Goal: Information Seeking & Learning: Learn about a topic

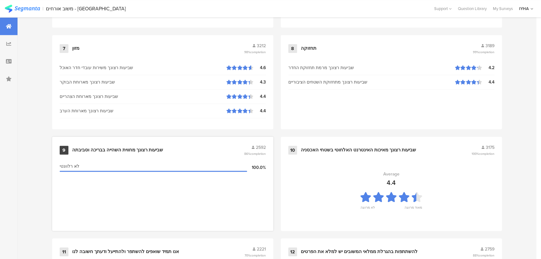
scroll to position [656, 0]
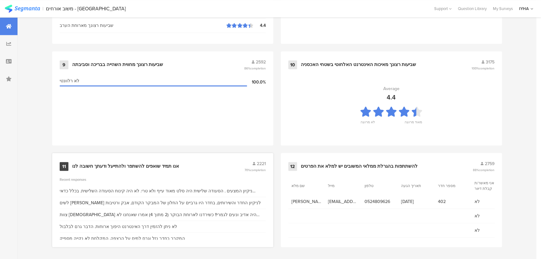
click at [116, 166] on div "אנו תמיד שואפים להשתפר ולהתייעל ודעתך חשובה לנו" at bounding box center [125, 166] width 107 height 6
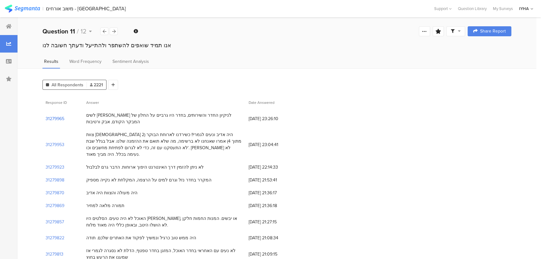
click at [62, 117] on section "31279965" at bounding box center [55, 118] width 19 height 7
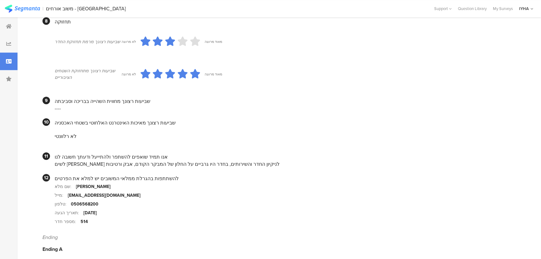
scroll to position [505, 0]
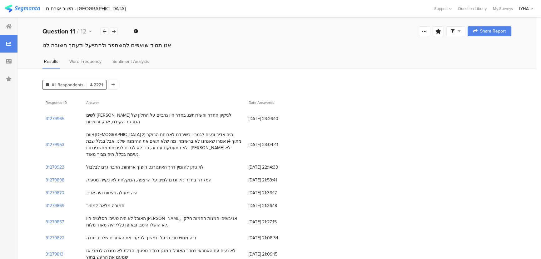
drag, startPoint x: 191, startPoint y: 159, endPoint x: 81, endPoint y: 162, distance: 110.9
click at [81, 162] on div "31279923 לא ניתן להזמין דרך האינטרנט היפוך ארוחות. הדבר גרם לבלבול [DATE] 22:14…" at bounding box center [276, 166] width 469 height 13
drag, startPoint x: 180, startPoint y: 175, endPoint x: 101, endPoint y: 181, distance: 79.5
drag, startPoint x: 131, startPoint y: 184, endPoint x: 120, endPoint y: 184, distance: 10.3
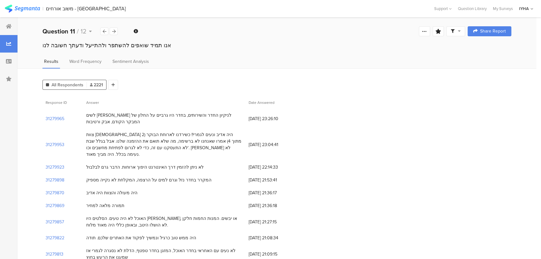
click at [130, 189] on div "היה מעולה והצוות היה אדיב" at bounding box center [111, 192] width 51 height 7
click at [93, 176] on div "המקרר בחדר נזל וגרם למים על הרצפה, המקלחת לא נקייה מספיק" at bounding box center [148, 179] width 125 height 7
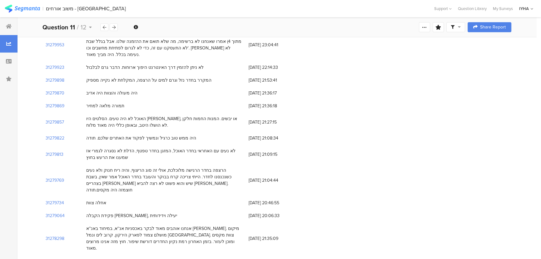
scroll to position [113, 0]
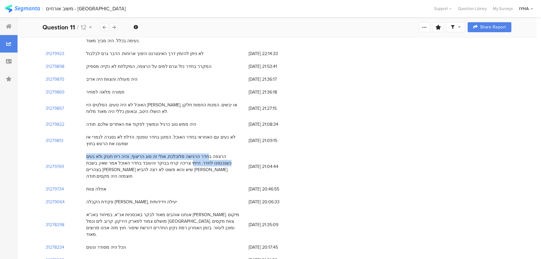
drag, startPoint x: 235, startPoint y: 148, endPoint x: 85, endPoint y: 147, distance: 150.5
click at [85, 150] on div "הרצפה בחדר הרגישה מלוכלכת, אולי זה סוג הריצוף, והיה ריח חנוק ולא נעים כשנכנסנו …" at bounding box center [164, 166] width 162 height 32
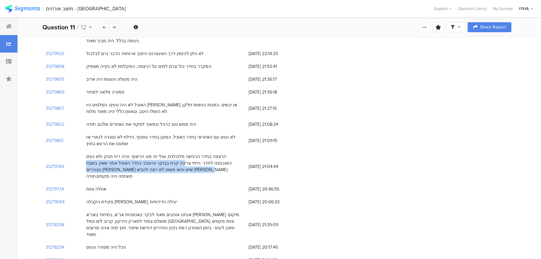
drag, startPoint x: 225, startPoint y: 155, endPoint x: 117, endPoint y: 161, distance: 108.2
click at [117, 161] on div "הרצפה בחדר הרגישה מלוכלכת, אולי זה סוג הריצוף, והיה ריח חנוק ולא נעים כשנכנסנו …" at bounding box center [164, 166] width 156 height 26
click at [116, 153] on div "הרצפה בחדר הרגישה מלוכלכת, אולי זה סוג הריצוף, והיה ריח חנוק ולא נעים כשנכנסנו …" at bounding box center [164, 166] width 156 height 26
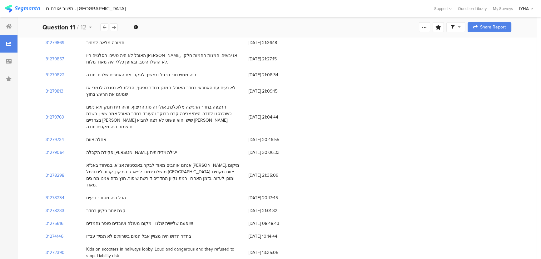
scroll to position [170, 0]
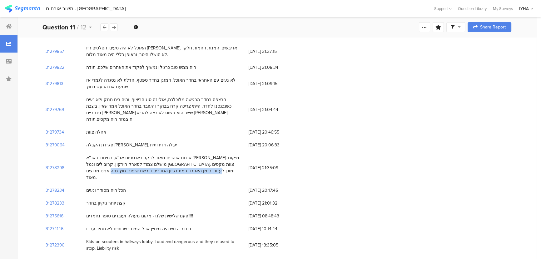
drag, startPoint x: 128, startPoint y: 147, endPoint x: 98, endPoint y: 159, distance: 32.8
click at [98, 159] on div "אנחנו אוהבים מאוד לבקר באכסניות אנ''א, במיחוד באנ''א [PERSON_NAME]. מיקום מושלם…" at bounding box center [164, 167] width 156 height 26
drag, startPoint x: 93, startPoint y: 181, endPoint x: 84, endPoint y: 181, distance: 8.7
click at [84, 196] on div "קצת יותר ניקיון בחדר" at bounding box center [164, 202] width 162 height 13
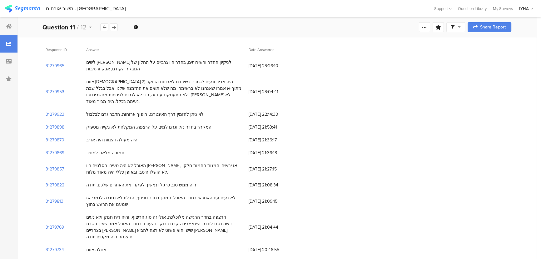
scroll to position [0, 0]
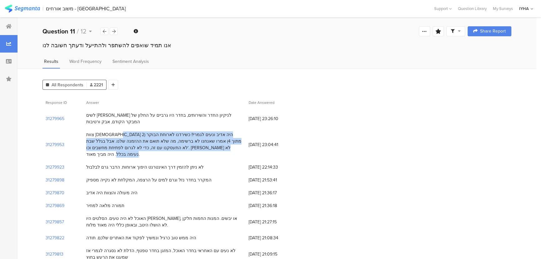
drag, startPoint x: 214, startPoint y: 132, endPoint x: 201, endPoint y: 171, distance: 40.8
click at [211, 148] on div "צוות [DEMOGRAPHIC_DATA] היה אדיב ונעים לגמרי!! כשירדנו לארוחת הבוקר (2 מתוך 4) …" at bounding box center [164, 144] width 156 height 26
drag, startPoint x: 187, startPoint y: 161, endPoint x: 83, endPoint y: 162, distance: 103.7
click at [83, 162] on div "לא ניתן להזמין דרך האינטרנט היפוך ארוחות. הדבר גרם לבלבול" at bounding box center [164, 166] width 162 height 13
drag, startPoint x: 201, startPoint y: 113, endPoint x: 59, endPoint y: 116, distance: 141.5
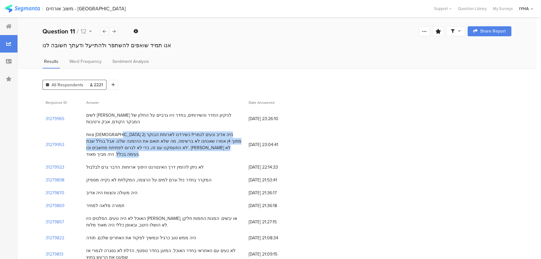
click at [80, 123] on div "31279965 לשים [PERSON_NAME] לניקיון החדר והשירותים, בחדר היו גרביים על החלון של…" at bounding box center [276, 118] width 469 height 19
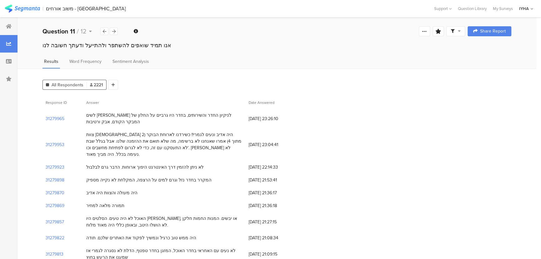
click at [194, 176] on div "המקרר בחדר נזל וגרם למים על הרצפה, המקלחת לא נקייה מספיק" at bounding box center [148, 179] width 125 height 7
drag, startPoint x: 127, startPoint y: 173, endPoint x: 92, endPoint y: 172, distance: 35.3
click at [92, 176] on div "המקרר בחדר נזל וגרם למים על הרצפה, המקלחת לא נקייה מספיק" at bounding box center [148, 179] width 125 height 7
click at [56, 176] on section "31279898" at bounding box center [55, 179] width 19 height 7
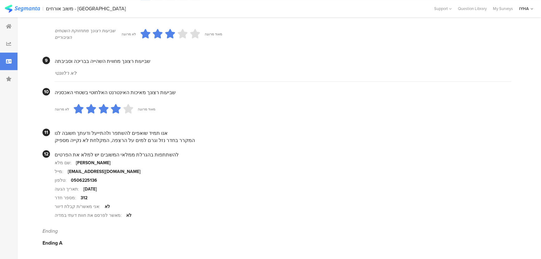
scroll to position [564, 0]
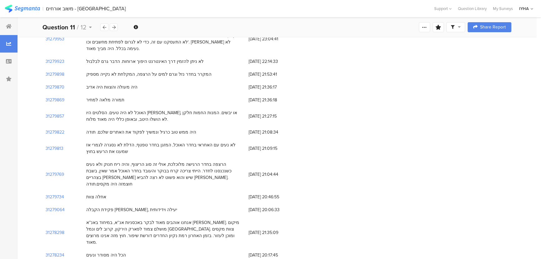
scroll to position [113, 0]
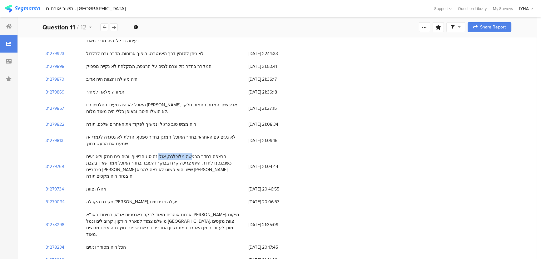
drag, startPoint x: 216, startPoint y: 150, endPoint x: 187, endPoint y: 150, distance: 28.7
click at [187, 153] on div "הרצפה בחדר הרגישה מלוכלכת, אולי זה סוג הריצוף, והיה ריח חנוק ולא נעים כשנכנסנו …" at bounding box center [164, 166] width 156 height 26
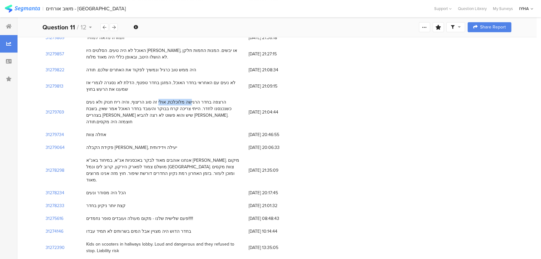
scroll to position [170, 0]
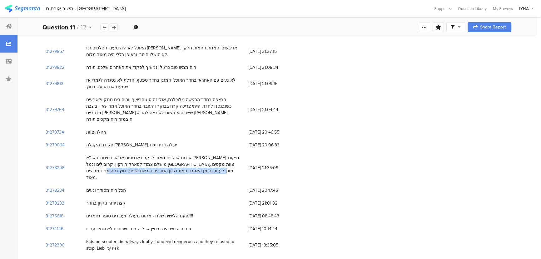
drag, startPoint x: 132, startPoint y: 148, endPoint x: 95, endPoint y: 156, distance: 38.3
click at [95, 156] on div "אנחנו אוהבים מאוד לבקר באכסניות אנ''א, במיחוד באנ''א [PERSON_NAME]. מיקום מושלם…" at bounding box center [164, 167] width 156 height 26
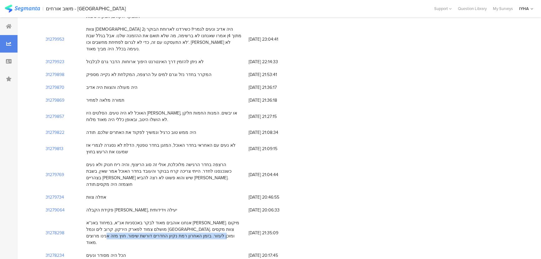
scroll to position [0, 0]
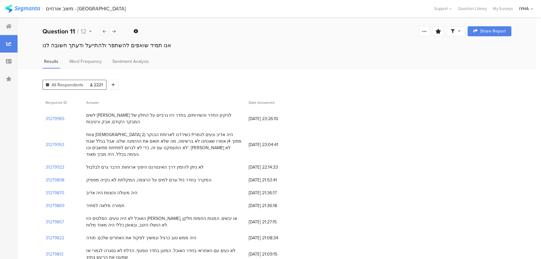
click at [180, 104] on span "Answer" at bounding box center [162, 103] width 152 height 6
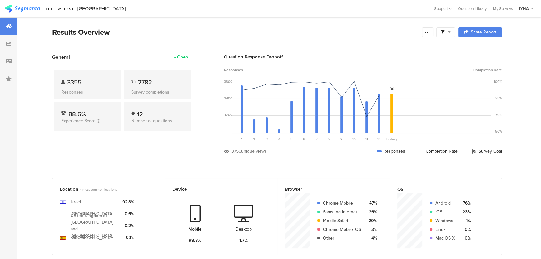
scroll to position [656, 0]
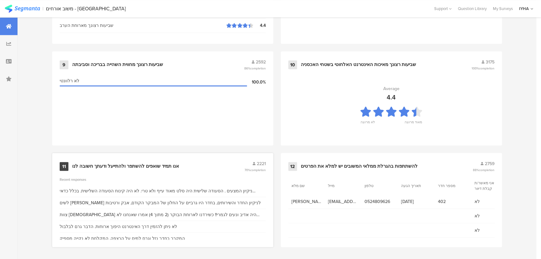
click at [138, 163] on div "אנו תמיד שואפים להשתפר ולהתייעל ודעתך חשובה לנו" at bounding box center [125, 166] width 107 height 6
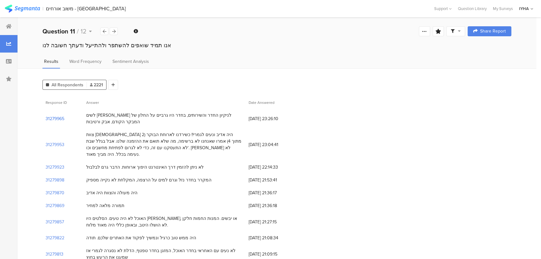
click at [53, 119] on section "31279965" at bounding box center [55, 118] width 19 height 7
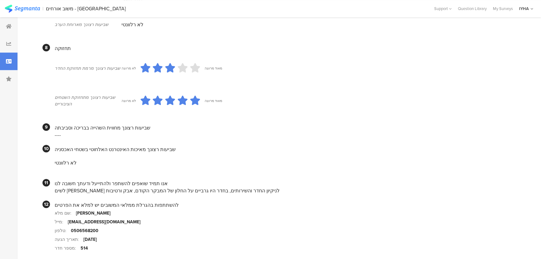
scroll to position [505, 0]
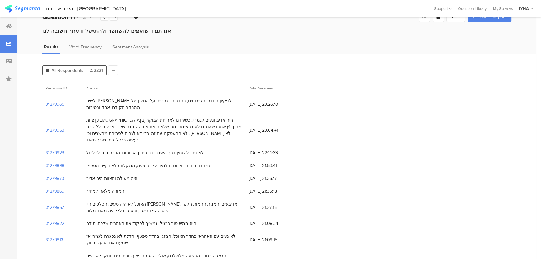
scroll to position [28, 0]
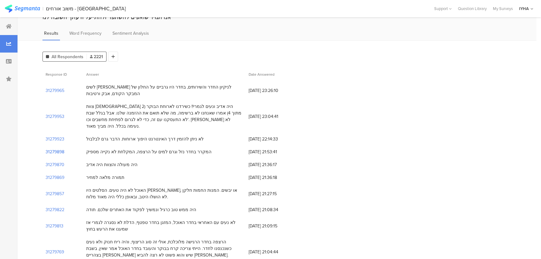
click at [52, 148] on section "31279898" at bounding box center [55, 151] width 19 height 7
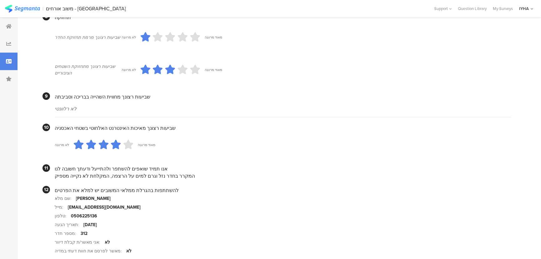
scroll to position [564, 0]
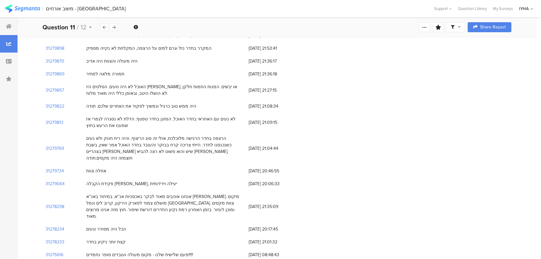
scroll to position [142, 0]
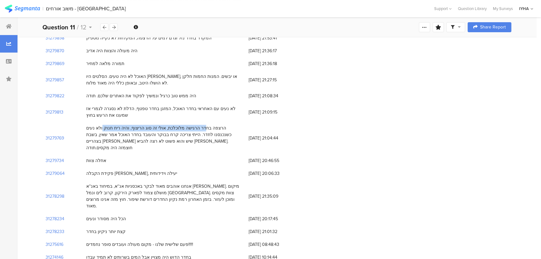
drag, startPoint x: 234, startPoint y: 119, endPoint x: 136, endPoint y: 121, distance: 98.4
click at [136, 125] on div "הרצפה בחדר הרגישה מלוכלכת, אולי זה סוג הריצוף, והיה ריח חנוק ולא נעים כשנכנסנו …" at bounding box center [164, 138] width 156 height 26
click at [52, 135] on section "31279769" at bounding box center [55, 138] width 18 height 7
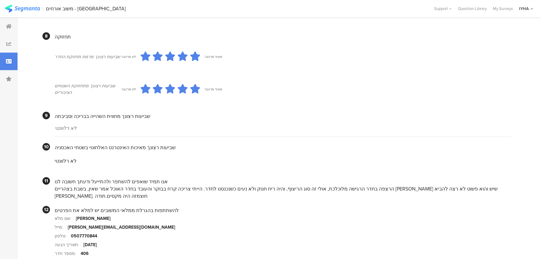
scroll to position [557, 0]
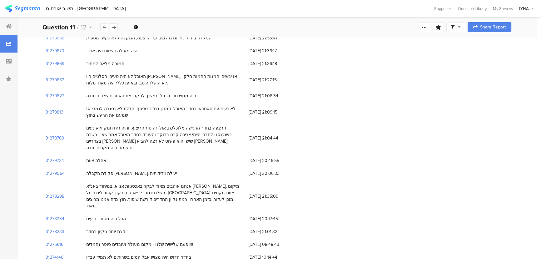
scroll to position [170, 0]
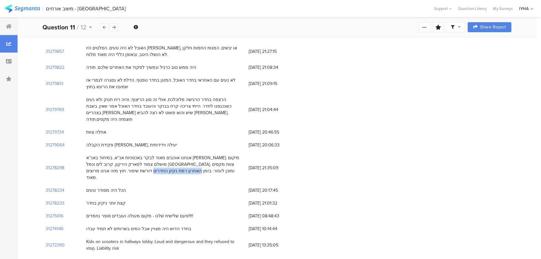
drag, startPoint x: 106, startPoint y: 149, endPoint x: 133, endPoint y: 154, distance: 27.3
click at [133, 154] on div "אנחנו אוהבים מאוד לבקר באכסניות אנ''א, במיחוד באנ''א [PERSON_NAME]. מיקום מושלם…" at bounding box center [164, 167] width 156 height 26
click at [55, 164] on section "31278298" at bounding box center [55, 167] width 19 height 7
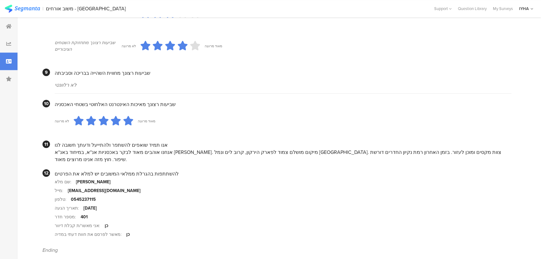
scroll to position [544, 0]
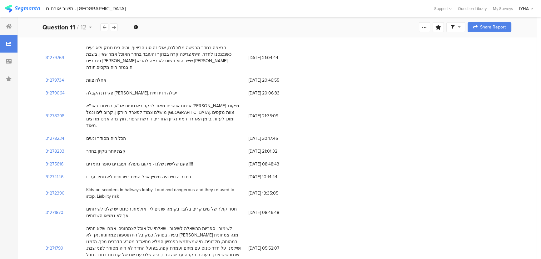
scroll to position [255, 0]
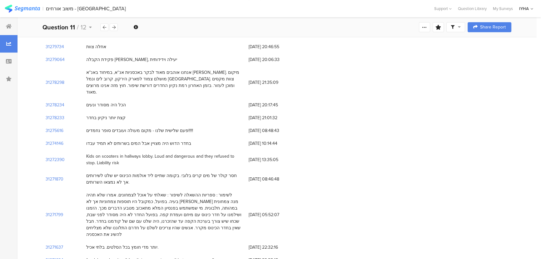
drag, startPoint x: 112, startPoint y: 96, endPoint x: 92, endPoint y: 96, distance: 20.3
click at [93, 114] on div "קצת יותר ניקיון בחדר" at bounding box center [105, 117] width 39 height 7
click at [56, 114] on section "31278233" at bounding box center [55, 117] width 19 height 7
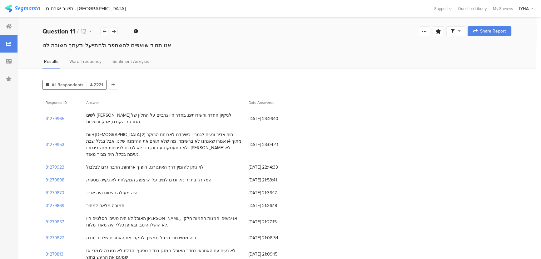
scroll to position [255, 0]
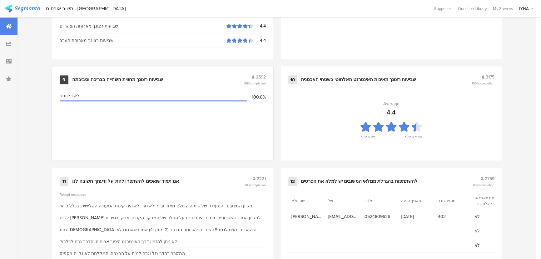
scroll to position [628, 0]
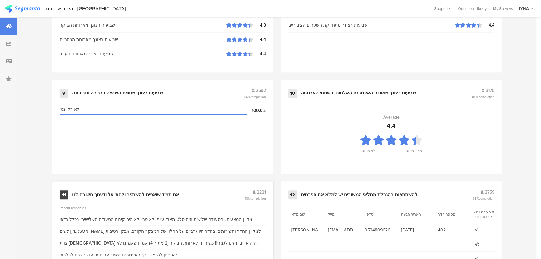
click at [165, 193] on div "אנו תמיד שואפים להשתפר ולהתייעל ודעתך חשובה לנו" at bounding box center [125, 194] width 107 height 6
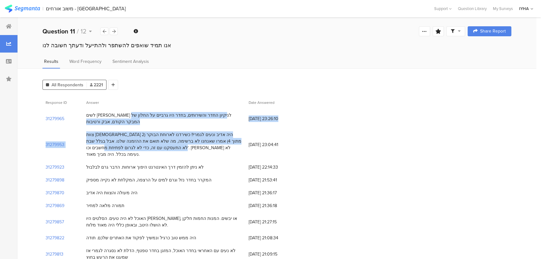
drag, startPoint x: 200, startPoint y: 113, endPoint x: 153, endPoint y: 150, distance: 60.1
click at [153, 150] on div "צוות [DEMOGRAPHIC_DATA] היה אדיב ונעים לגמרי!! כשירדנו לארוחת הבוקר (2 מתוך 4) …" at bounding box center [164, 144] width 156 height 26
